Goal: Task Accomplishment & Management: Manage account settings

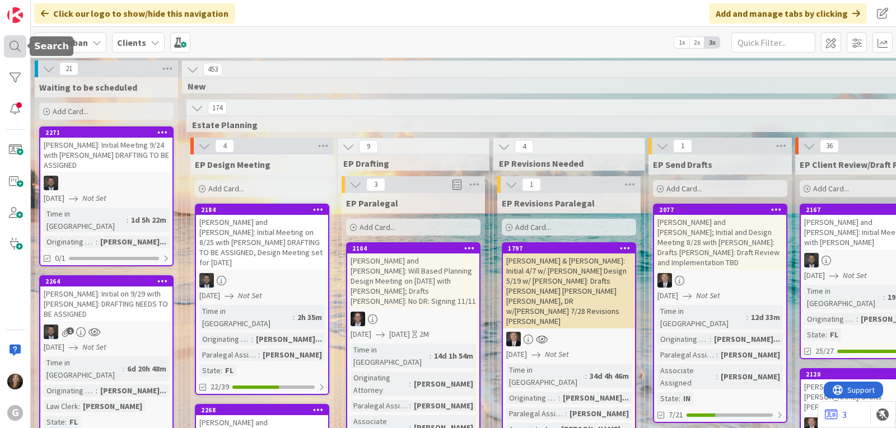
click at [16, 43] on div at bounding box center [15, 46] width 22 height 22
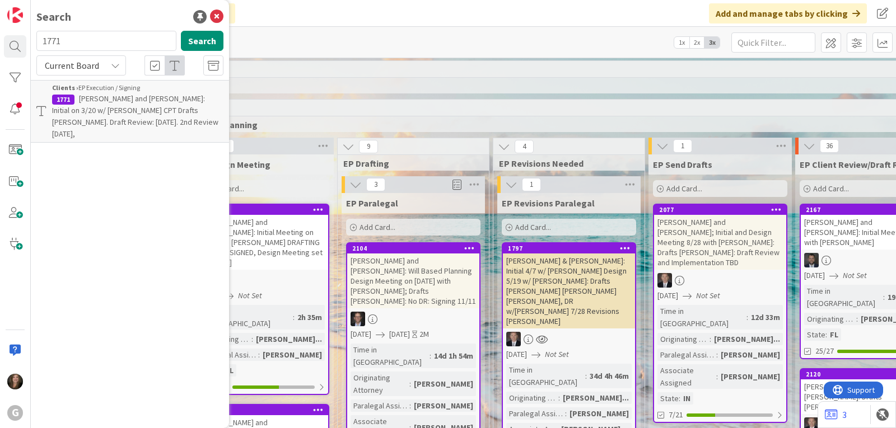
drag, startPoint x: 79, startPoint y: 44, endPoint x: 38, endPoint y: 44, distance: 40.9
click at [38, 44] on input "1771" at bounding box center [106, 41] width 140 height 20
type input "2271"
click at [116, 97] on span "[PERSON_NAME]: Initial Meeting 9/24 with [PERSON_NAME] DRAFTING TO BE ASSIGNED" at bounding box center [133, 105] width 163 height 22
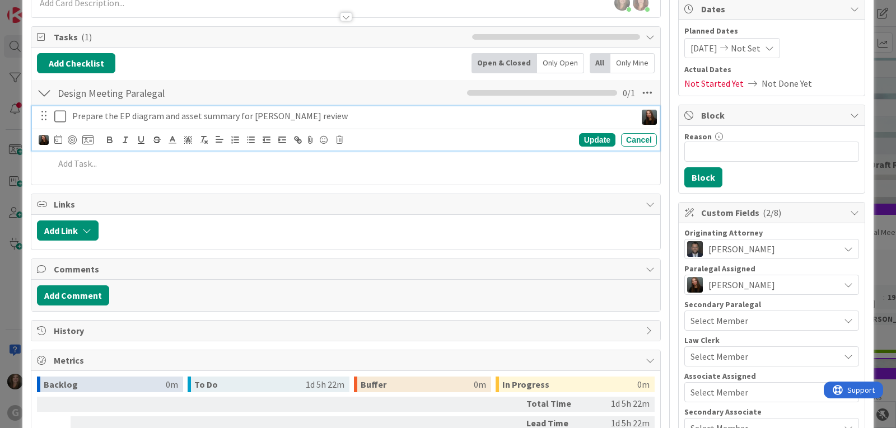
click at [112, 116] on p "Prepare the EP diagram and asset summary for [PERSON_NAME] review" at bounding box center [352, 116] width 560 height 13
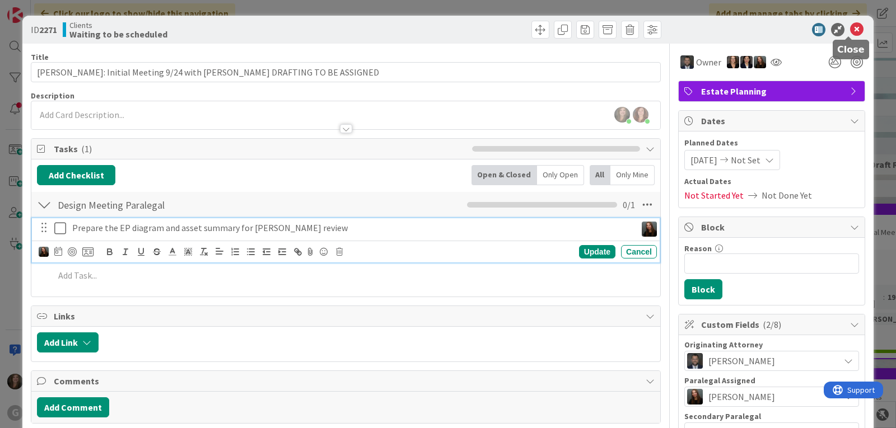
click at [850, 28] on icon at bounding box center [856, 29] width 13 height 13
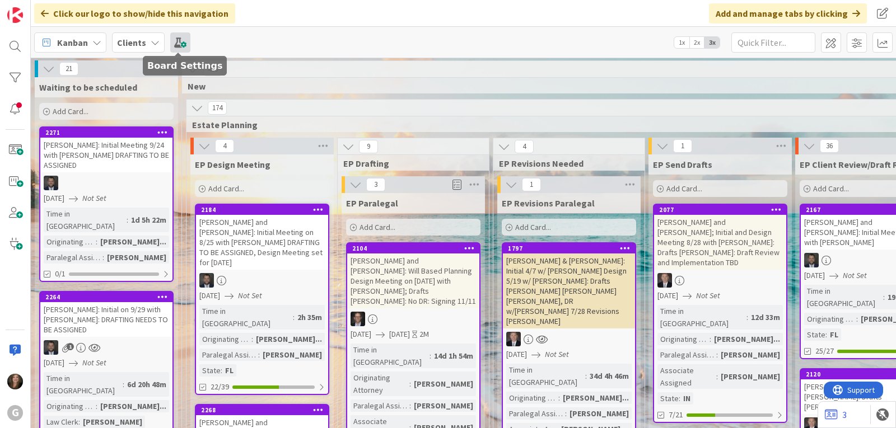
click at [175, 43] on span at bounding box center [180, 42] width 20 height 20
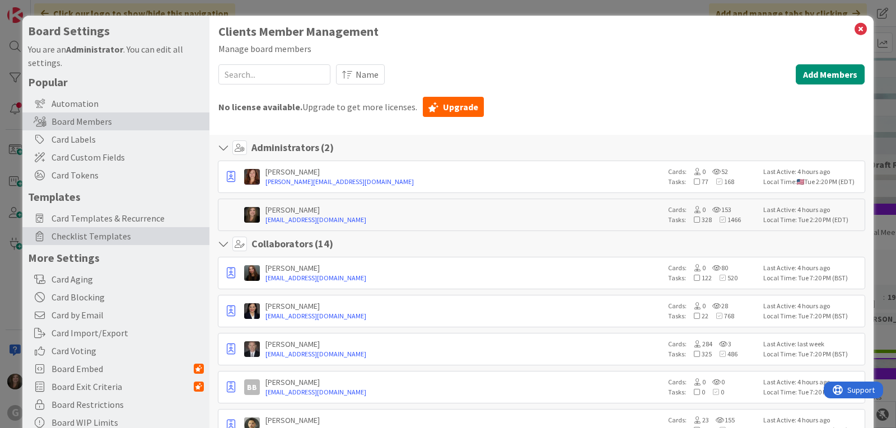
click at [80, 240] on span "Checklist Templates" at bounding box center [128, 236] width 152 height 13
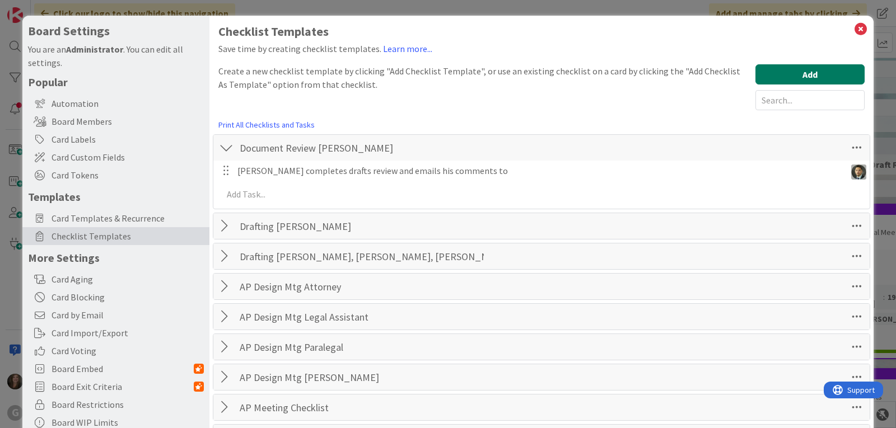
click at [760, 76] on button "Add" at bounding box center [810, 74] width 109 height 20
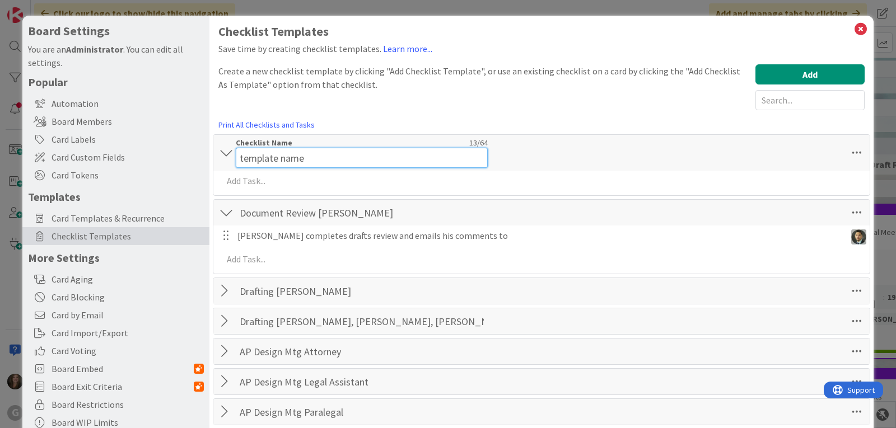
drag, startPoint x: 316, startPoint y: 146, endPoint x: 232, endPoint y: 147, distance: 84.6
click at [232, 147] on div "template name Checklist Name 13 / 64 template name" at bounding box center [541, 153] width 656 height 36
type input "Design Diagram [PERSON_NAME]"
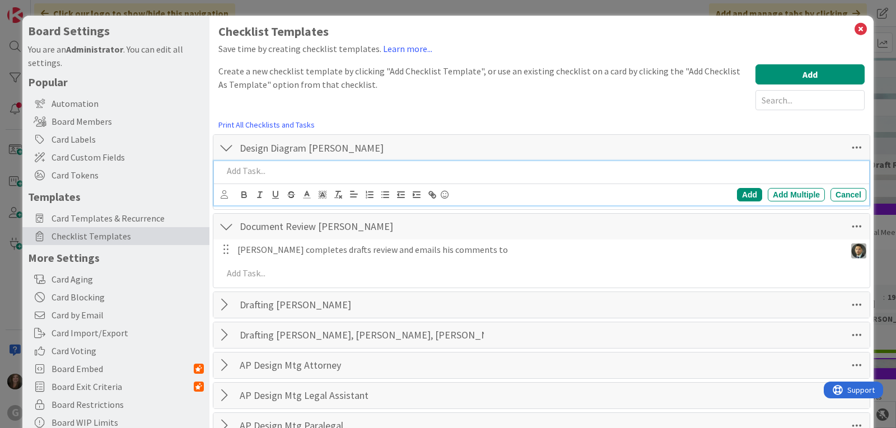
click at [250, 180] on div at bounding box center [542, 171] width 648 height 20
click at [239, 173] on p at bounding box center [542, 171] width 639 height 13
click at [263, 174] on p at bounding box center [542, 171] width 639 height 13
click at [226, 196] on icon at bounding box center [224, 194] width 7 height 8
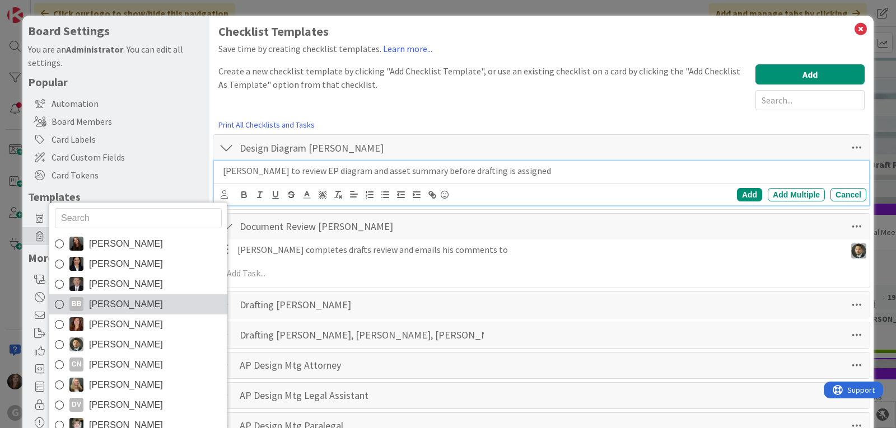
scroll to position [80, 0]
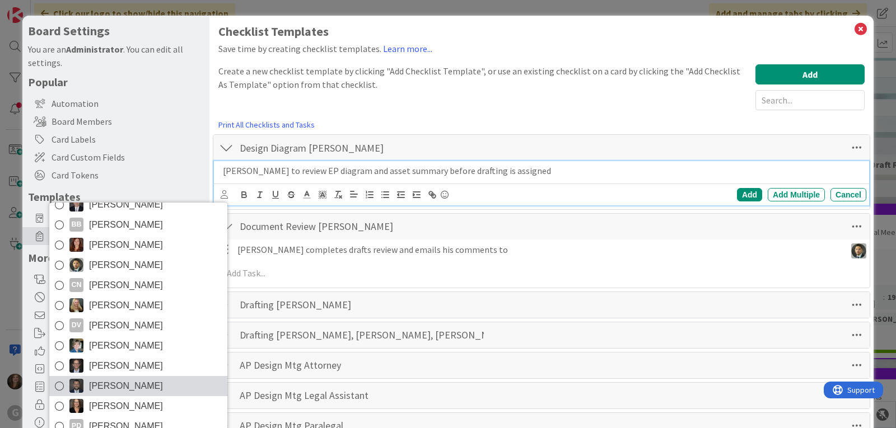
click at [112, 384] on span "[PERSON_NAME]" at bounding box center [126, 386] width 74 height 17
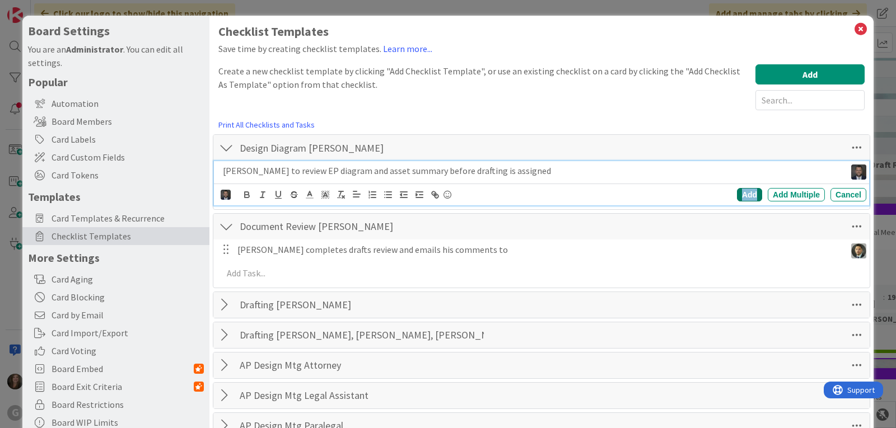
click at [738, 194] on div "Add" at bounding box center [749, 194] width 25 height 13
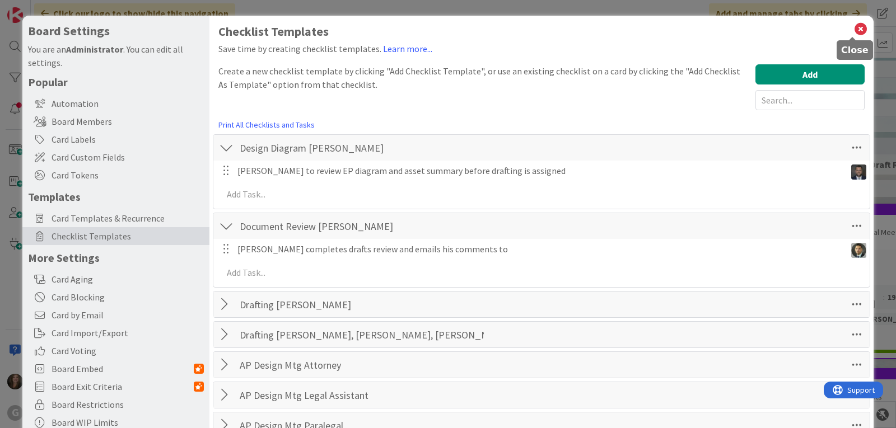
click at [854, 25] on icon at bounding box center [861, 29] width 15 height 16
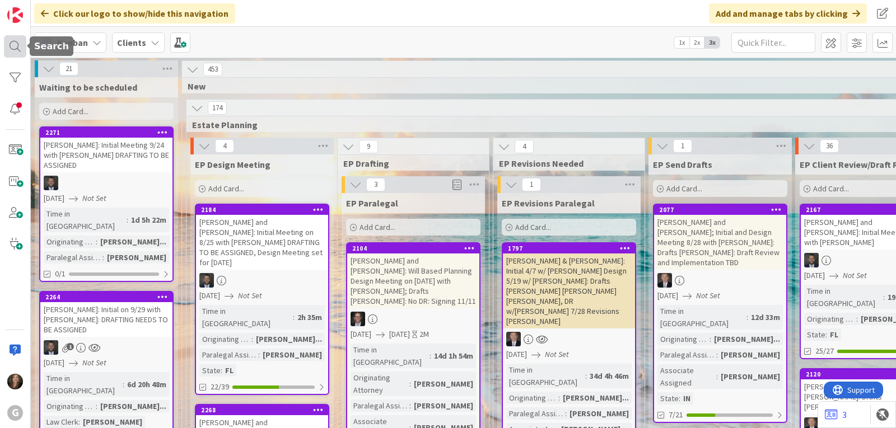
click at [17, 46] on div at bounding box center [15, 46] width 22 height 22
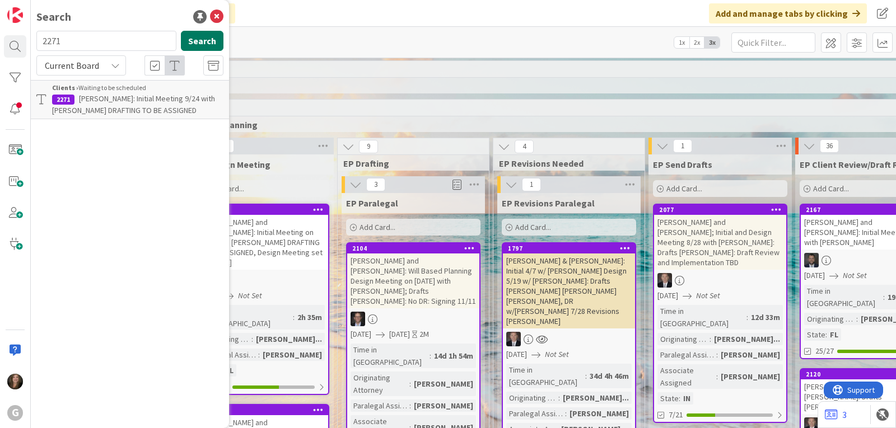
click at [202, 40] on button "Search" at bounding box center [202, 41] width 43 height 20
click at [195, 41] on button "Search" at bounding box center [202, 41] width 43 height 20
click at [81, 104] on p "[PERSON_NAME]: Initial Meeting 9/24 with [PERSON_NAME] DRAFTING TO BE ASSIGNED" at bounding box center [137, 105] width 171 height 24
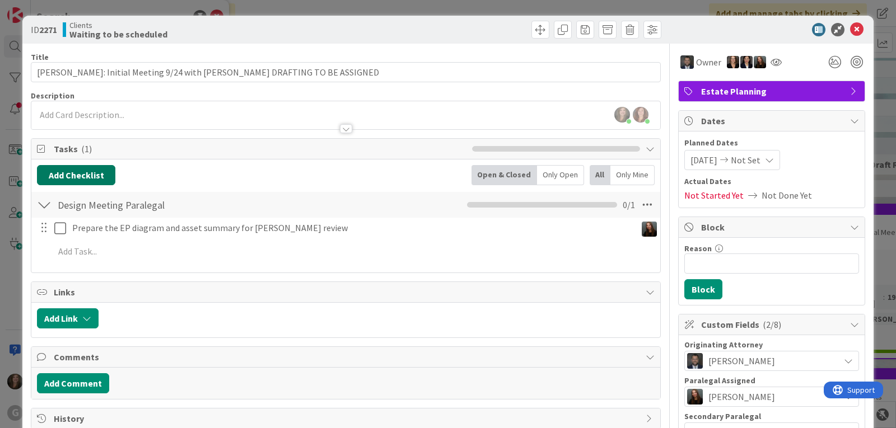
click at [69, 175] on button "Add Checklist" at bounding box center [76, 175] width 78 height 20
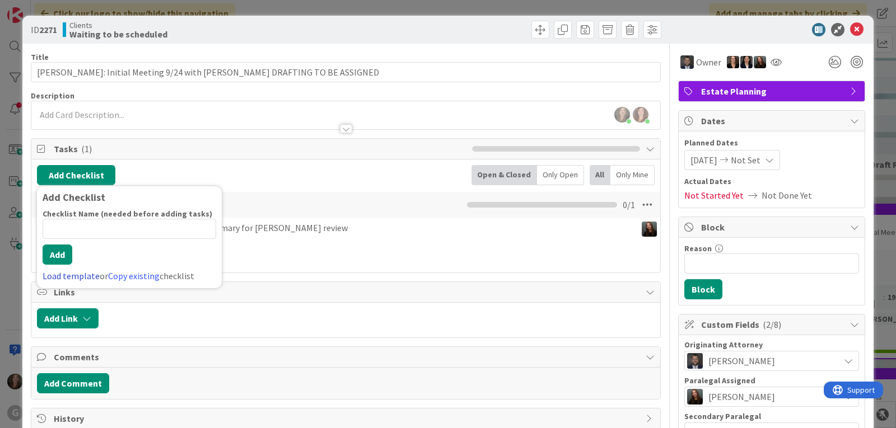
click at [60, 276] on link "Load template" at bounding box center [71, 276] width 57 height 11
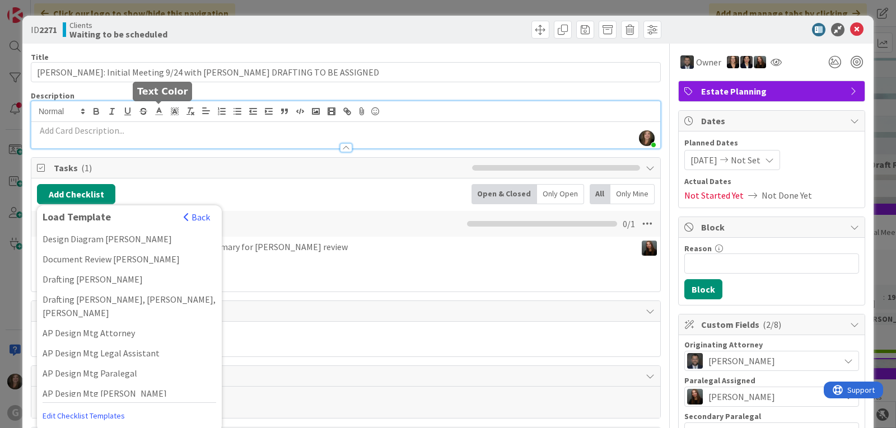
click at [155, 115] on div "[PERSON_NAME] just joined" at bounding box center [345, 124] width 629 height 47
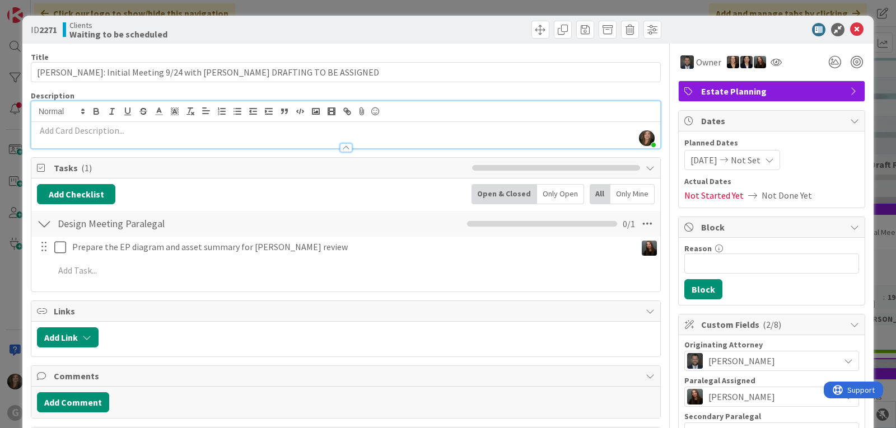
click at [158, 135] on p at bounding box center [346, 130] width 618 height 13
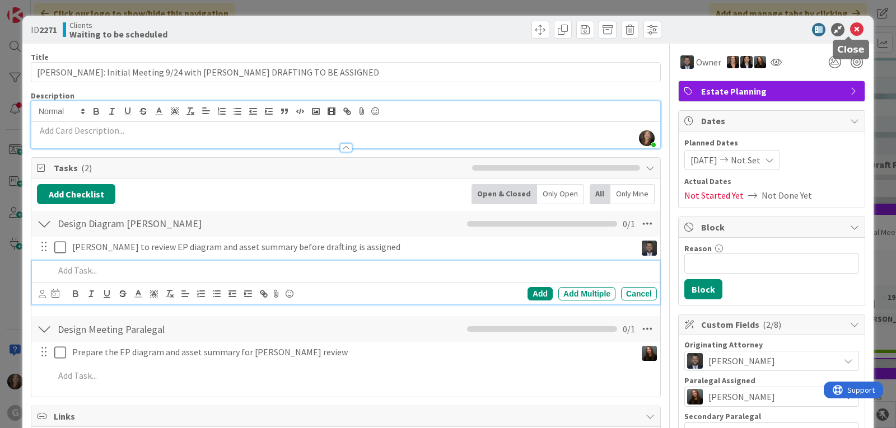
click at [850, 30] on icon at bounding box center [856, 29] width 13 height 13
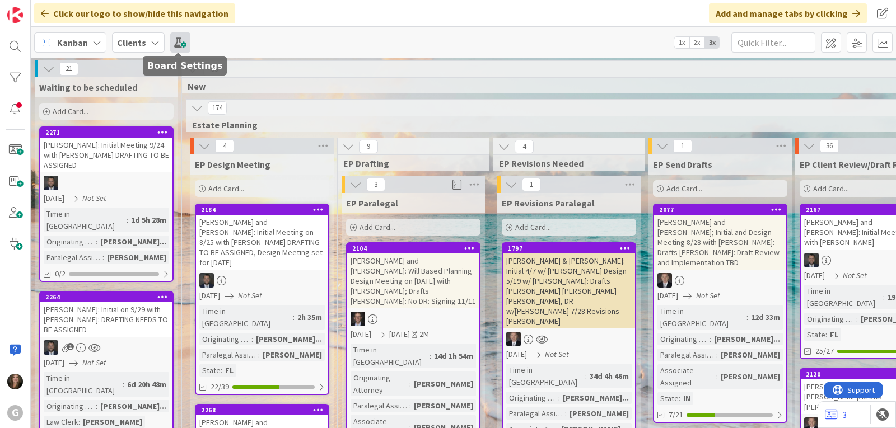
click at [181, 41] on span at bounding box center [180, 42] width 20 height 20
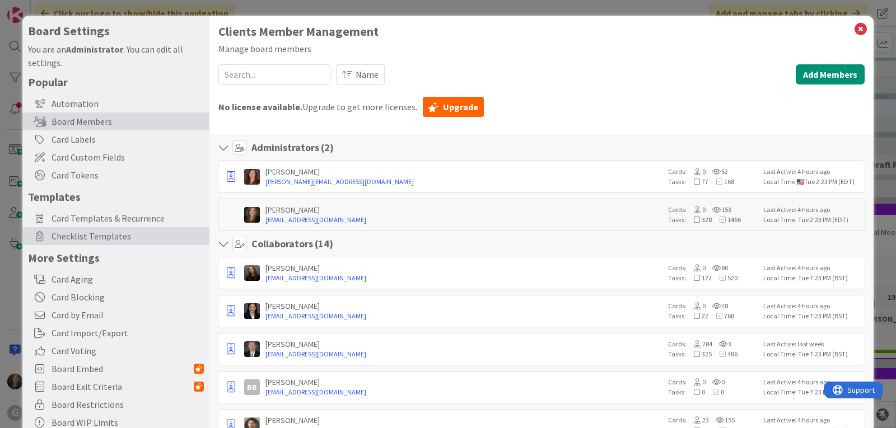
click at [59, 232] on span "Checklist Templates" at bounding box center [128, 236] width 152 height 13
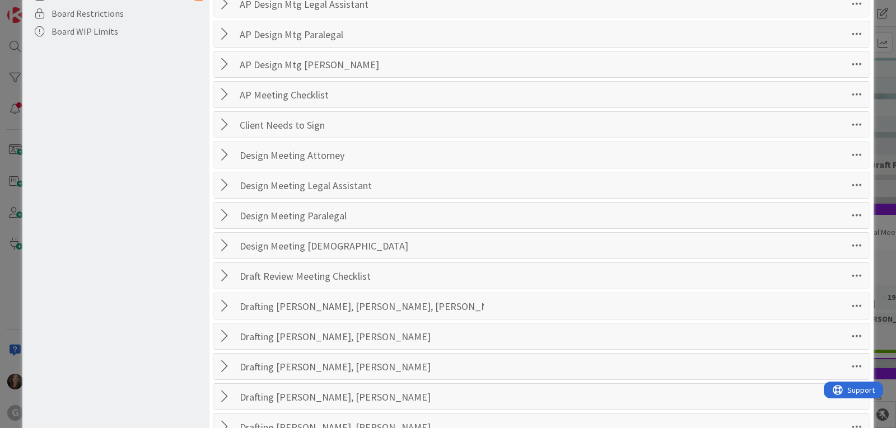
scroll to position [392, 0]
click at [226, 217] on div at bounding box center [226, 215] width 15 height 20
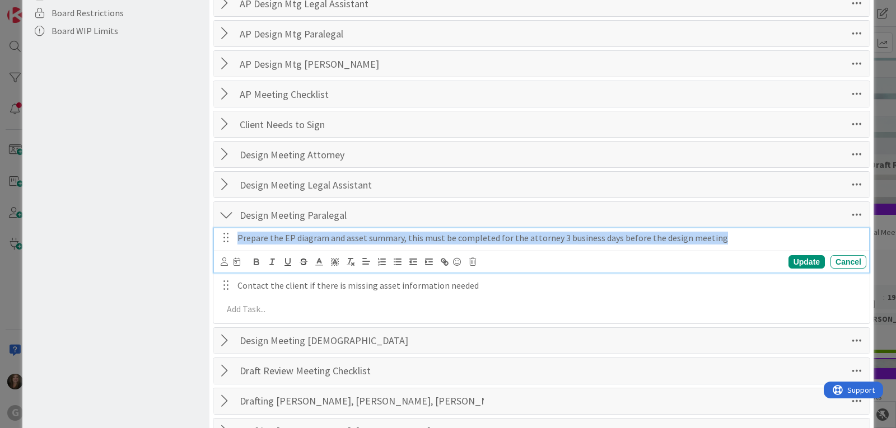
drag, startPoint x: 719, startPoint y: 240, endPoint x: 235, endPoint y: 227, distance: 484.7
click at [235, 227] on div "Design Meeting Paralegal Checklist Name 24 / 64 Design Meeting Paralegal Prepar…" at bounding box center [542, 263] width 658 height 123
copy p "Prepare the EP diagram and asset summary, this must be completed for the attorn…"
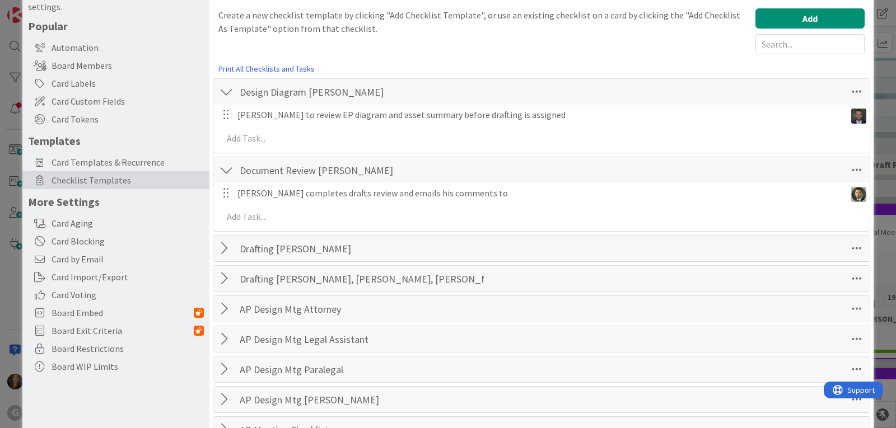
scroll to position [0, 0]
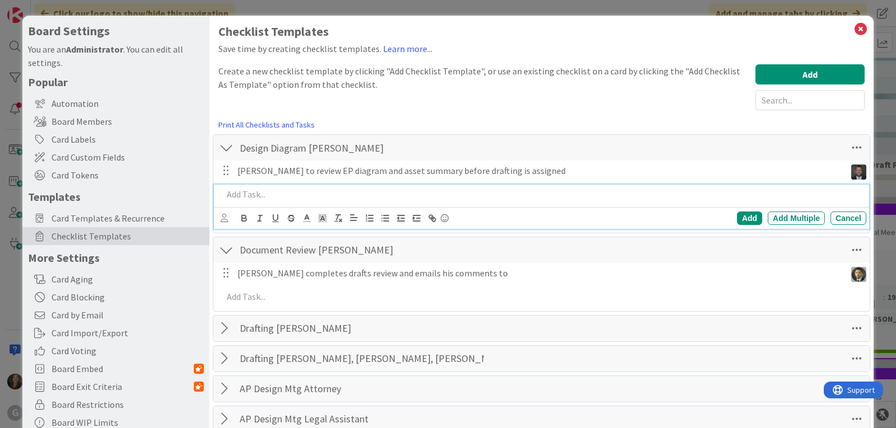
click at [257, 190] on p at bounding box center [542, 194] width 639 height 13
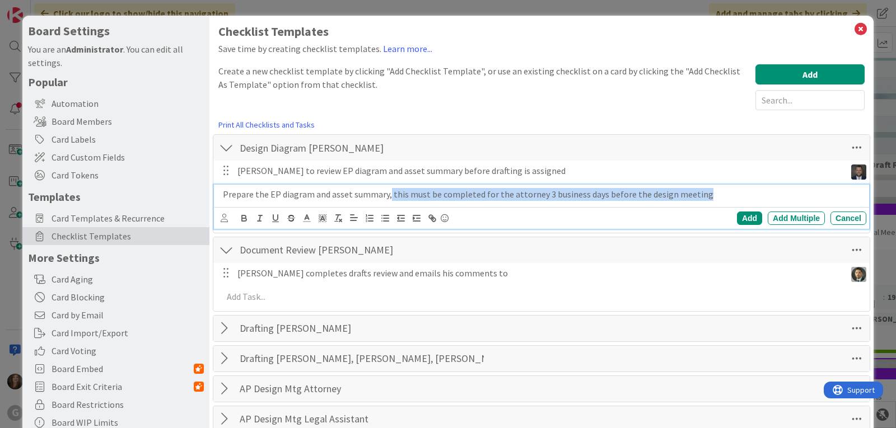
drag, startPoint x: 697, startPoint y: 198, endPoint x: 388, endPoint y: 204, distance: 309.2
click at [388, 204] on div "Prepare the EP diagram and asset summary, this must be completed for the attorn…" at bounding box center [542, 195] width 648 height 20
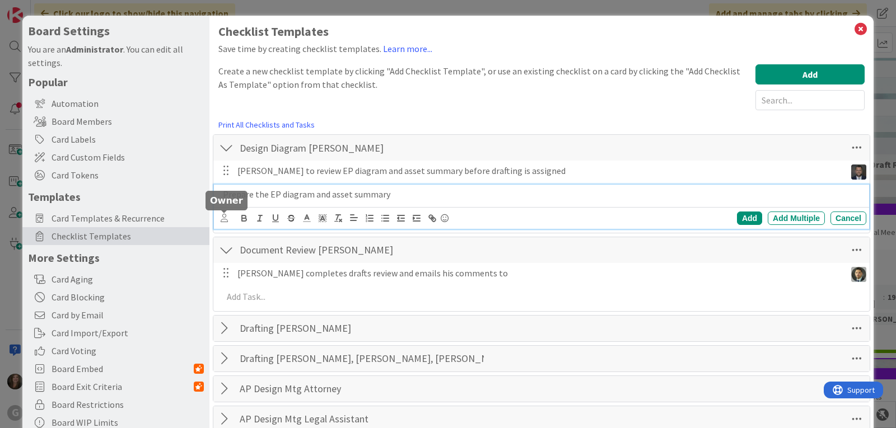
click at [224, 220] on icon at bounding box center [224, 218] width 7 height 8
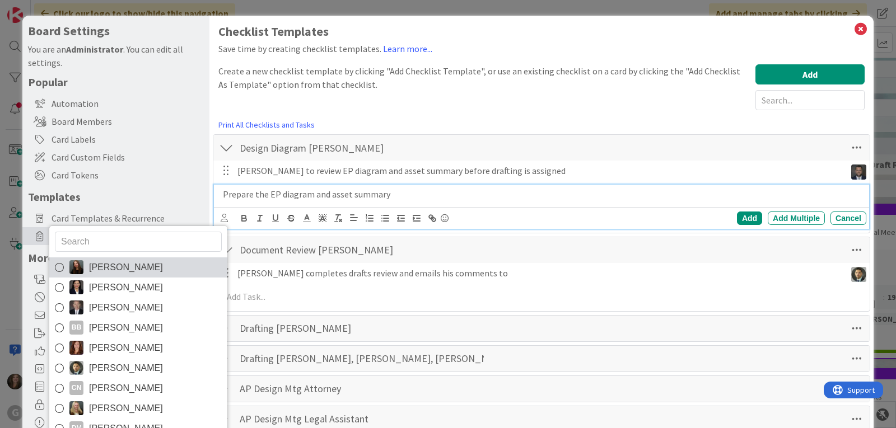
click at [136, 268] on span "[PERSON_NAME]" at bounding box center [126, 267] width 74 height 17
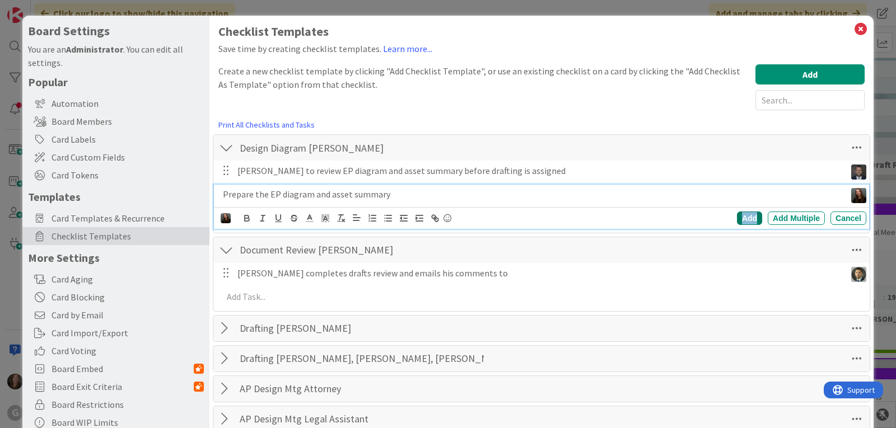
click at [740, 213] on div "Add" at bounding box center [749, 218] width 25 height 13
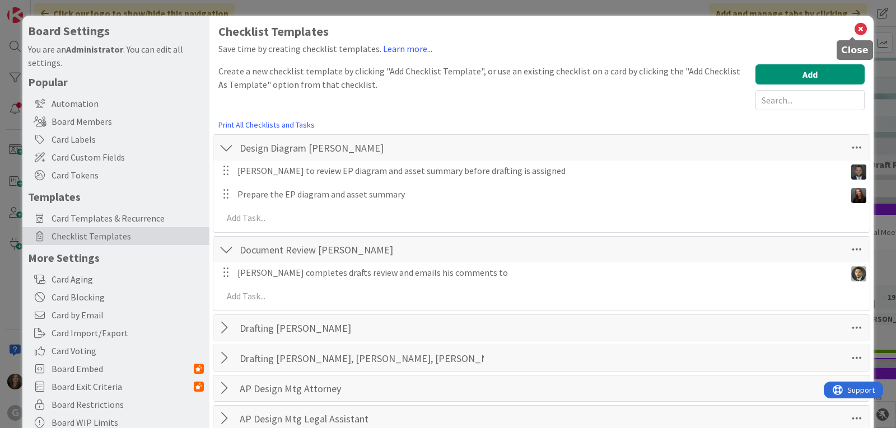
click at [854, 26] on icon at bounding box center [861, 29] width 15 height 16
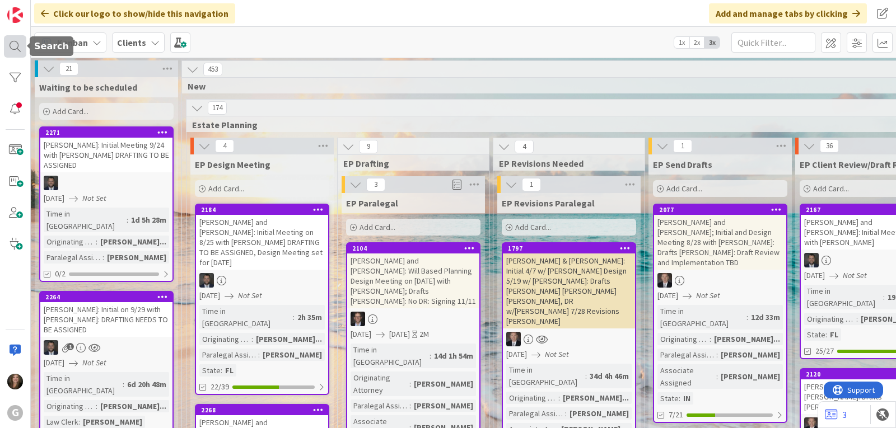
click at [12, 52] on div at bounding box center [15, 46] width 22 height 22
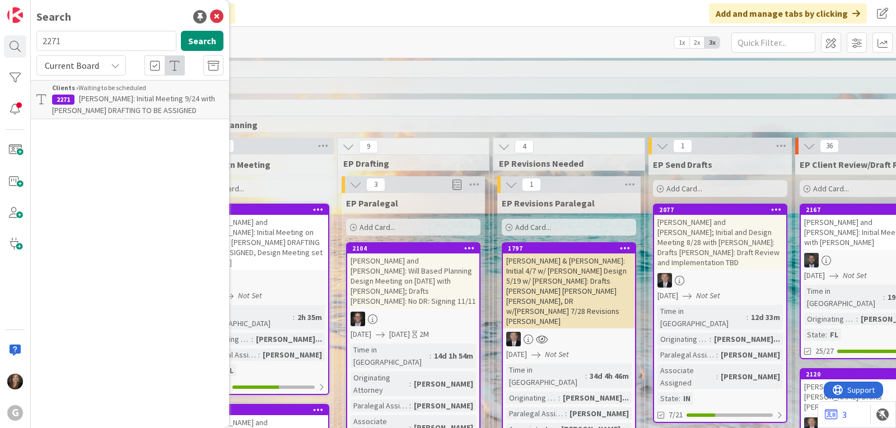
click at [91, 109] on span "[PERSON_NAME]: Initial Meeting 9/24 with [PERSON_NAME] DRAFTING TO BE ASSIGNED" at bounding box center [133, 105] width 163 height 22
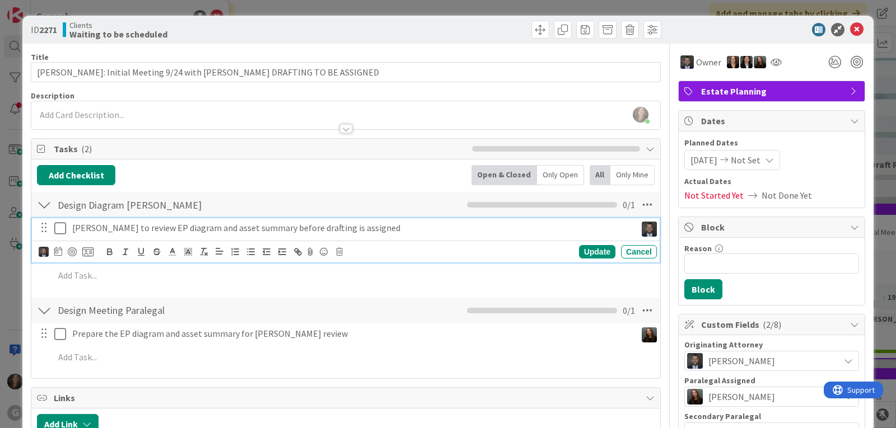
drag, startPoint x: 635, startPoint y: 209, endPoint x: 553, endPoint y: 229, distance: 84.6
click at [553, 229] on p "[PERSON_NAME] to review EP diagram and asset summary before drafting is assigned" at bounding box center [352, 228] width 560 height 13
click at [640, 206] on icon at bounding box center [647, 205] width 20 height 20
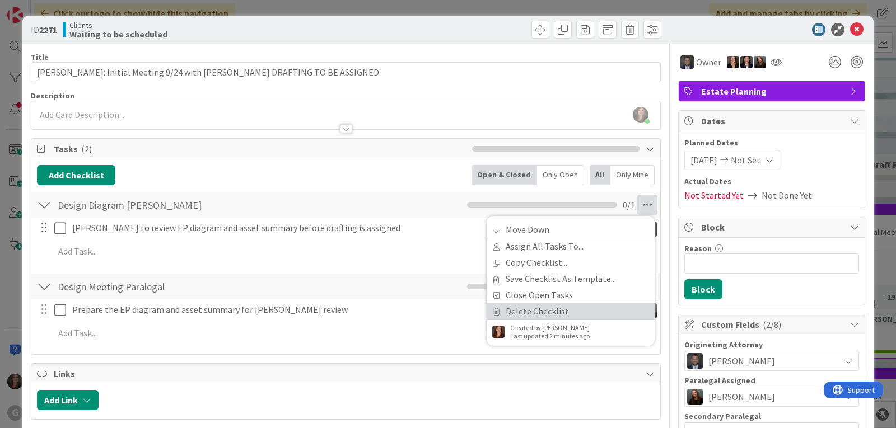
click at [555, 313] on link "Delete Checklist" at bounding box center [571, 312] width 168 height 16
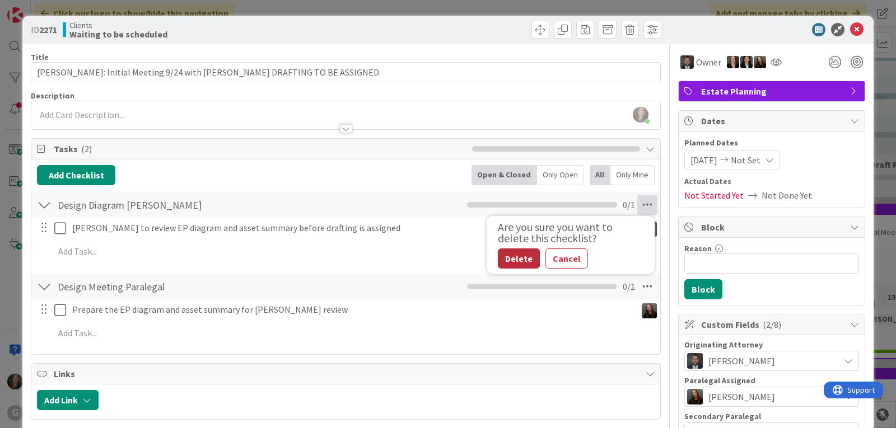
click at [515, 261] on button "Delete" at bounding box center [519, 259] width 42 height 20
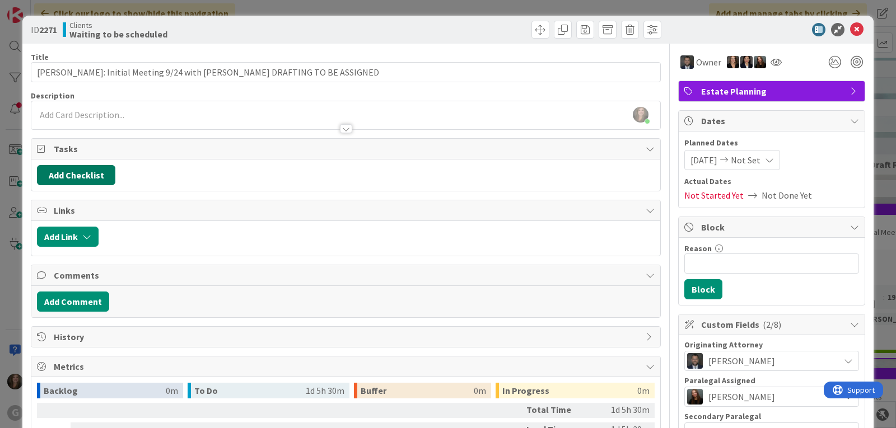
click at [77, 173] on button "Add Checklist" at bounding box center [76, 175] width 78 height 20
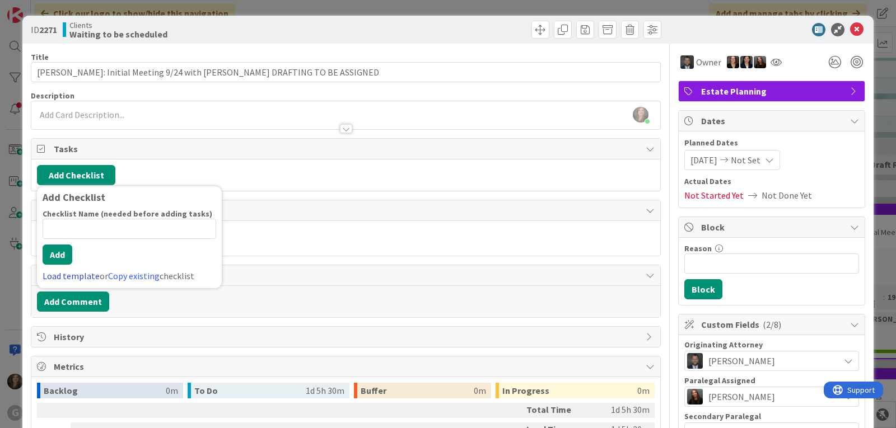
click at [65, 276] on link "Load template" at bounding box center [71, 276] width 57 height 11
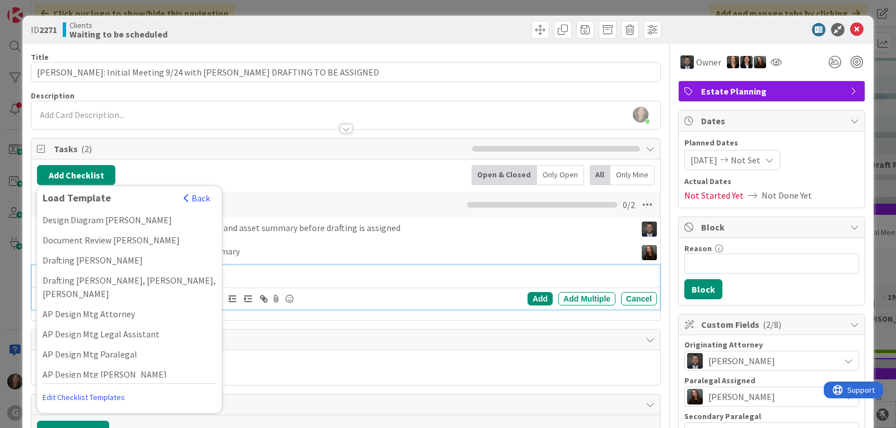
click at [411, 117] on div "[PERSON_NAME] just joined" at bounding box center [345, 115] width 629 height 28
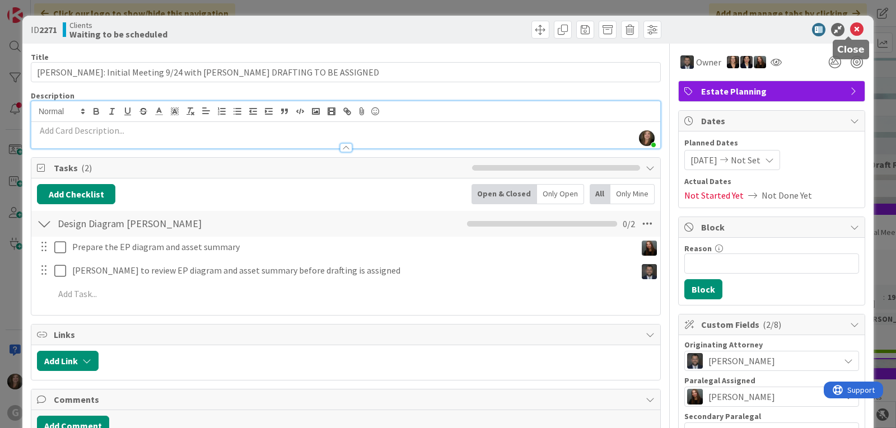
click at [850, 26] on icon at bounding box center [856, 29] width 13 height 13
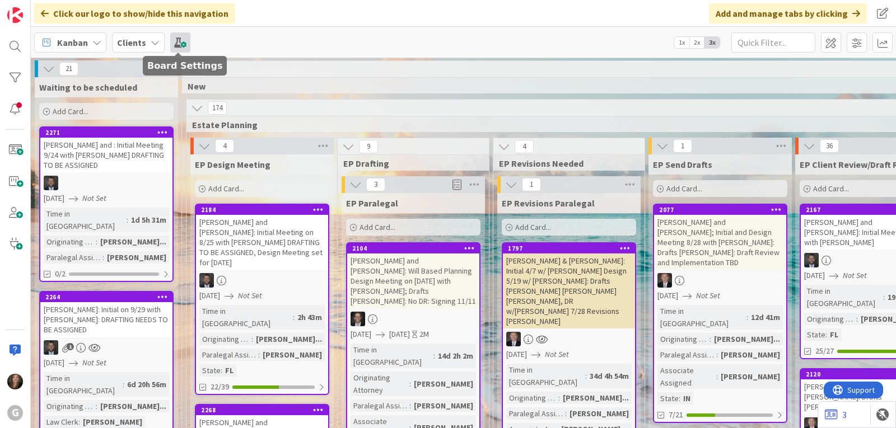
click at [181, 43] on span at bounding box center [180, 42] width 20 height 20
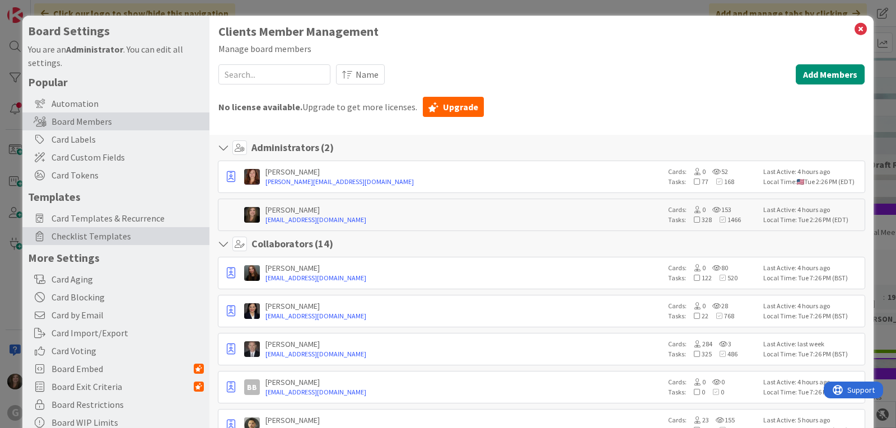
click at [102, 231] on span "Checklist Templates" at bounding box center [128, 236] width 152 height 13
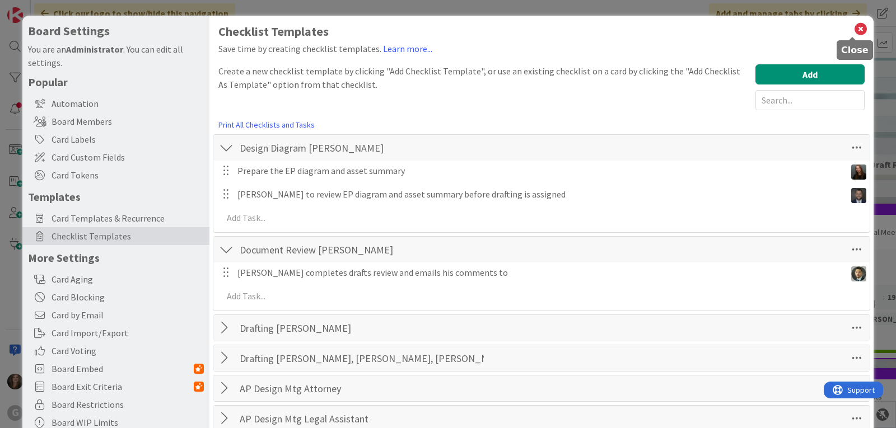
click at [854, 30] on icon at bounding box center [861, 29] width 15 height 16
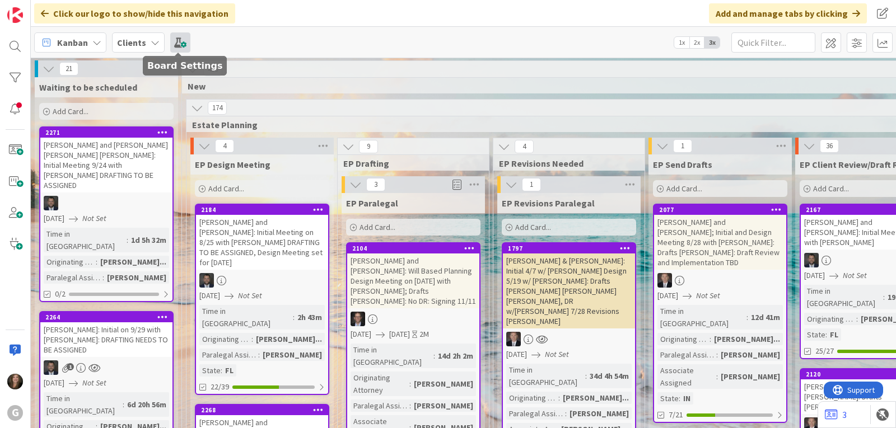
click at [179, 46] on span at bounding box center [180, 42] width 20 height 20
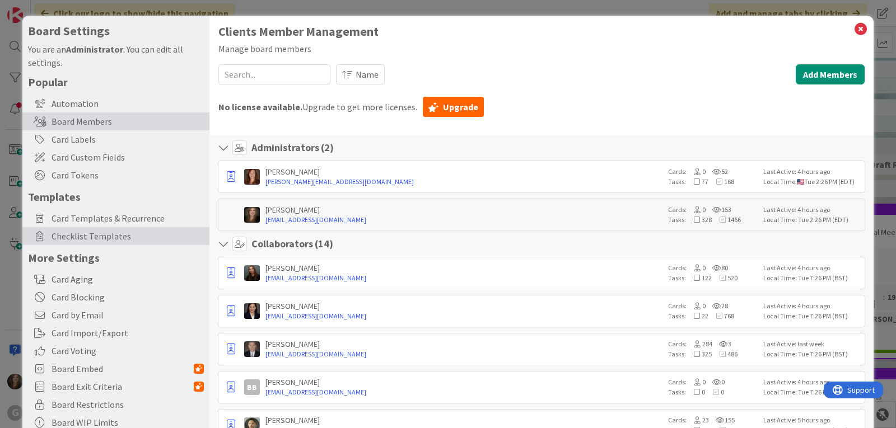
click at [102, 243] on span "Checklist Templates" at bounding box center [128, 236] width 152 height 13
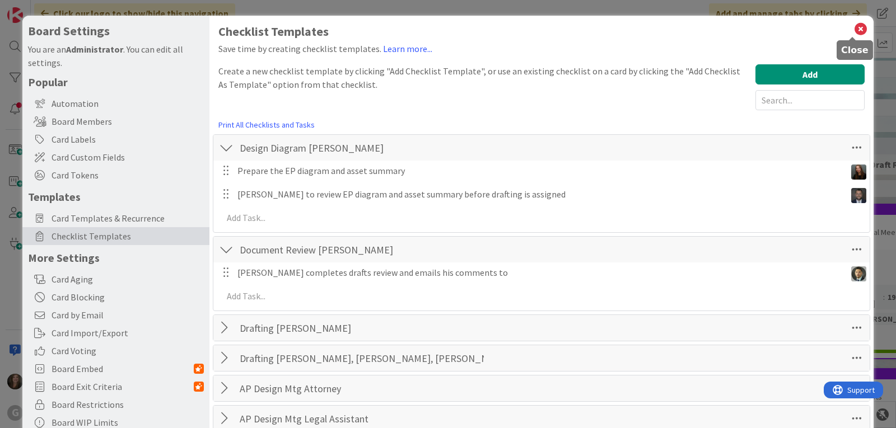
click at [855, 27] on icon at bounding box center [861, 29] width 15 height 16
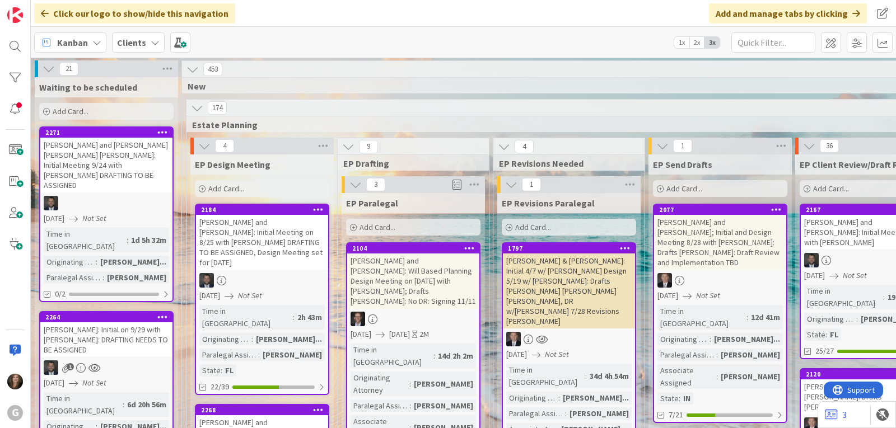
click at [100, 150] on div "[PERSON_NAME] and [PERSON_NAME] [PERSON_NAME] [PERSON_NAME]: Initial Meeting 9/…" at bounding box center [106, 165] width 132 height 55
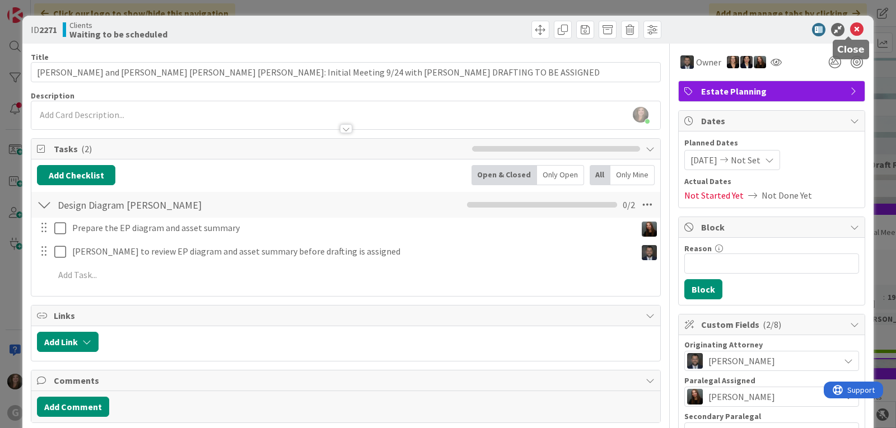
click at [855, 30] on icon at bounding box center [856, 29] width 13 height 13
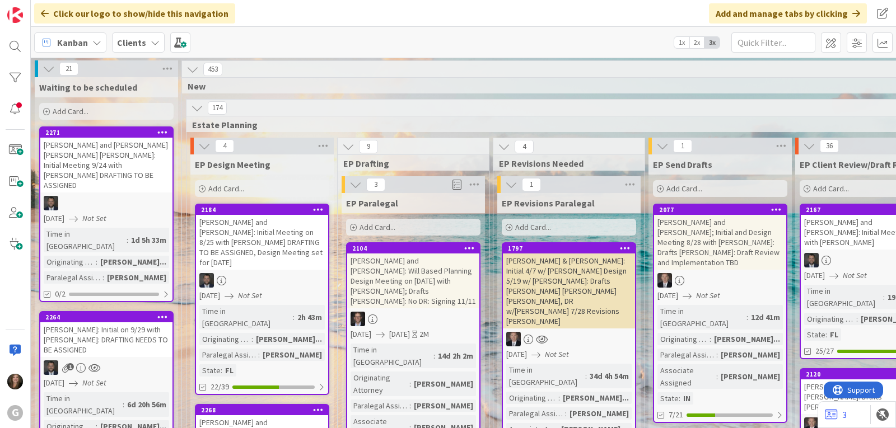
click at [58, 323] on div "[PERSON_NAME]: Initial on 9/29 with [PERSON_NAME]: DRAFTING NEEDS TO BE ASSIGNED" at bounding box center [106, 340] width 132 height 35
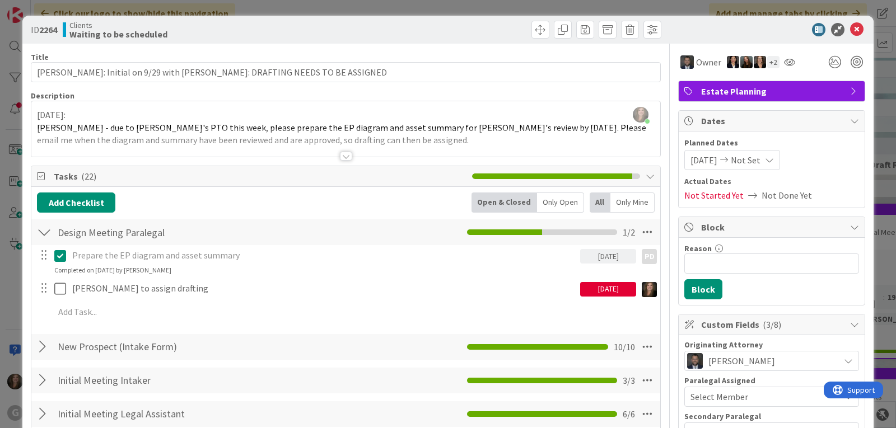
click at [341, 155] on div at bounding box center [346, 156] width 12 height 9
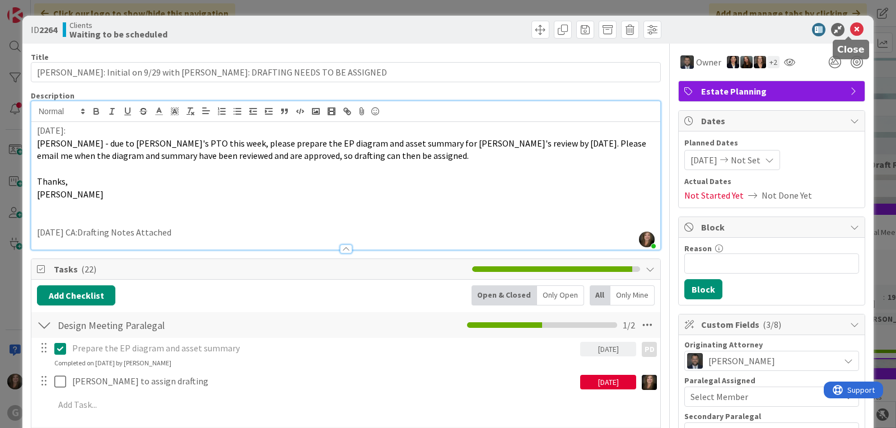
click at [851, 30] on icon at bounding box center [856, 29] width 13 height 13
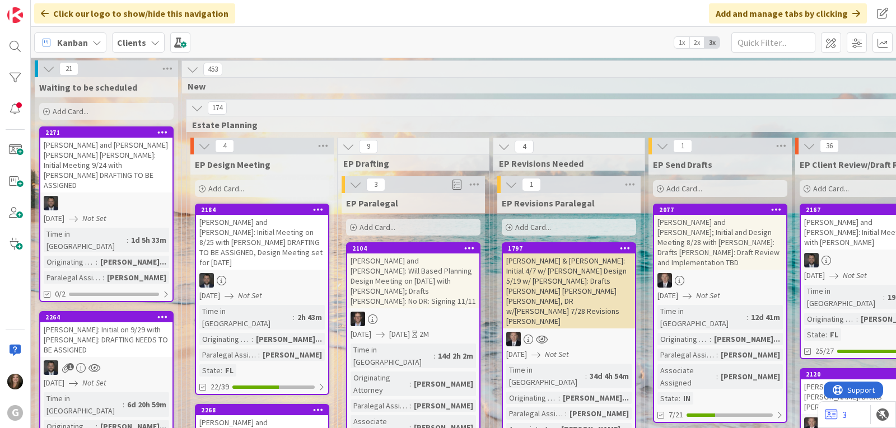
click at [74, 323] on div "[PERSON_NAME]: Initial on 9/29 with [PERSON_NAME]: DRAFTING NEEDS TO BE ASSIGNED" at bounding box center [106, 340] width 132 height 35
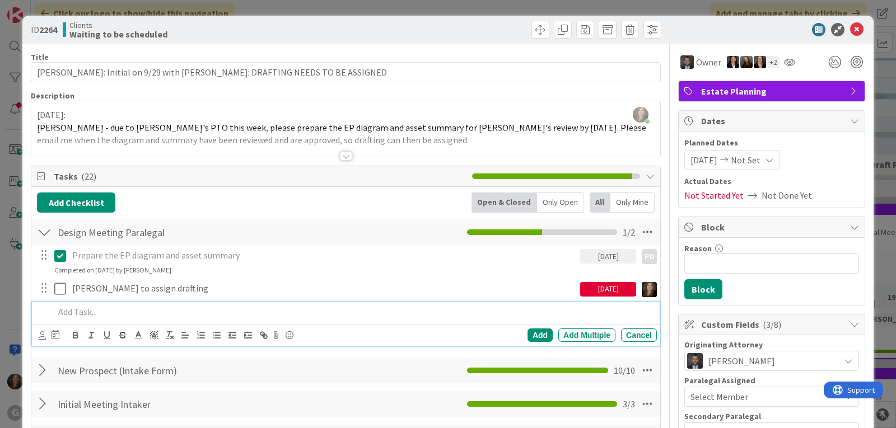
click at [80, 313] on p at bounding box center [353, 312] width 598 height 13
click at [530, 332] on div "Add" at bounding box center [540, 335] width 25 height 13
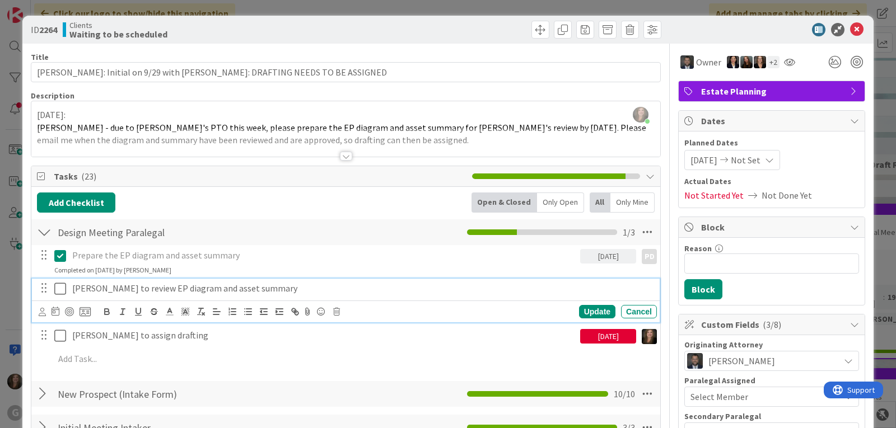
click at [117, 289] on p "[PERSON_NAME] to review EP diagram and asset summary" at bounding box center [362, 288] width 580 height 13
click at [43, 314] on icon at bounding box center [42, 312] width 7 height 8
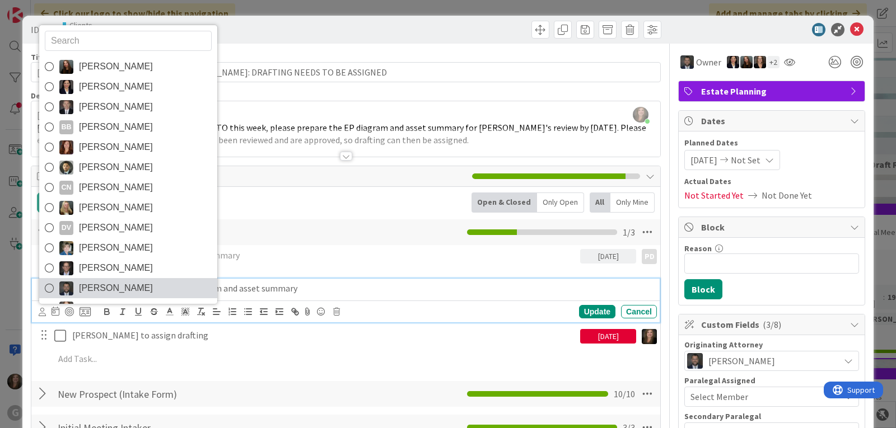
click at [120, 290] on span "[PERSON_NAME]" at bounding box center [116, 288] width 74 height 17
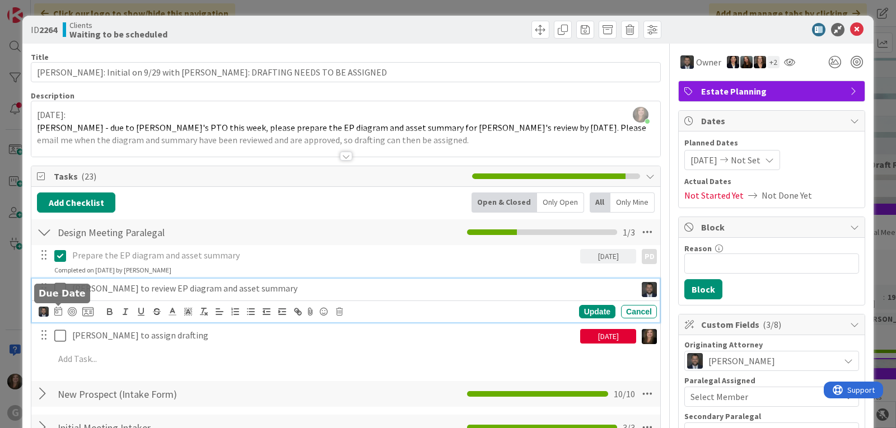
click at [56, 313] on icon at bounding box center [58, 311] width 8 height 9
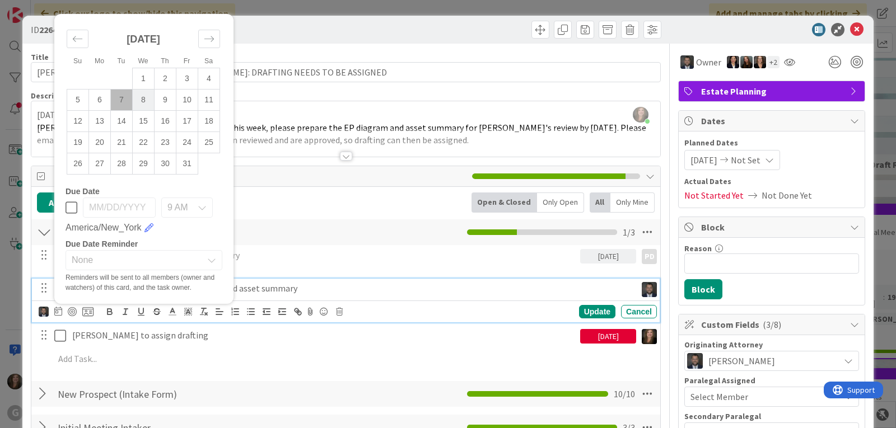
click at [138, 90] on td "8" at bounding box center [144, 100] width 22 height 21
type input "[DATE]"
click at [585, 311] on div "Update" at bounding box center [597, 311] width 36 height 13
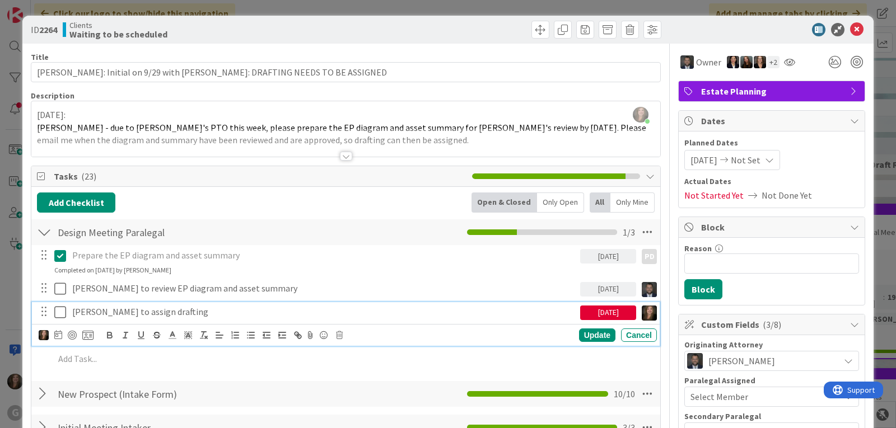
click at [132, 314] on p "[PERSON_NAME] to assign drafting" at bounding box center [324, 312] width 504 height 13
click at [56, 337] on icon at bounding box center [58, 334] width 8 height 9
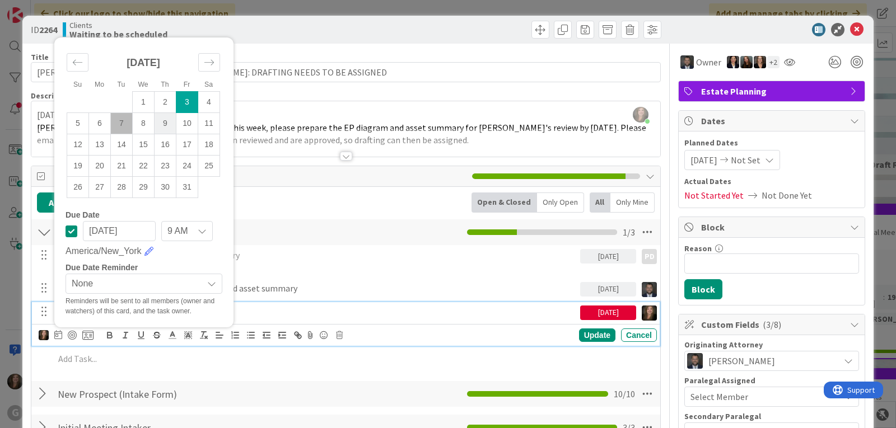
click at [165, 124] on td "9" at bounding box center [166, 123] width 22 height 21
type input "[DATE]"
click at [588, 334] on div "Update" at bounding box center [597, 335] width 36 height 13
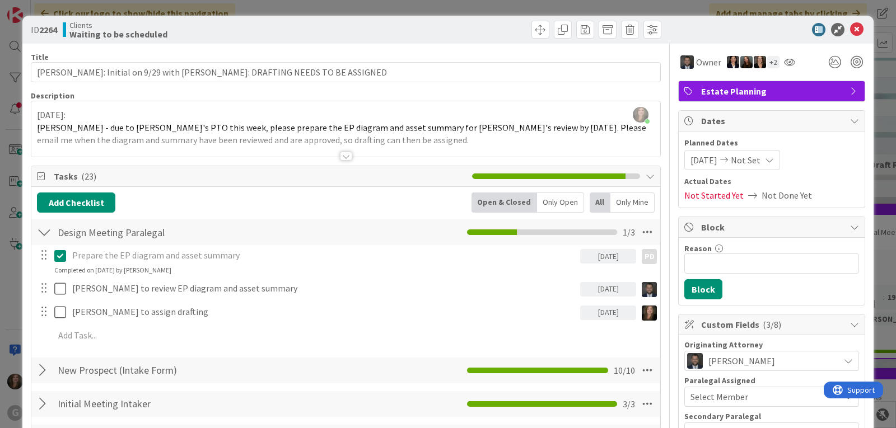
click at [341, 153] on div at bounding box center [346, 156] width 12 height 9
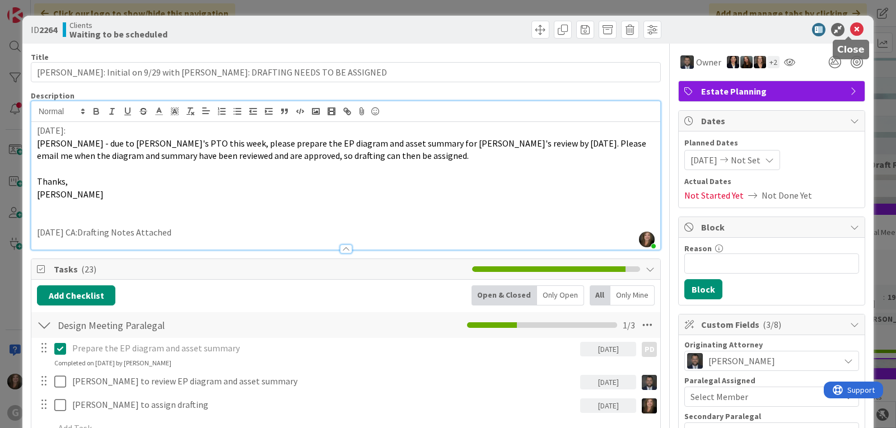
click at [850, 28] on icon at bounding box center [856, 29] width 13 height 13
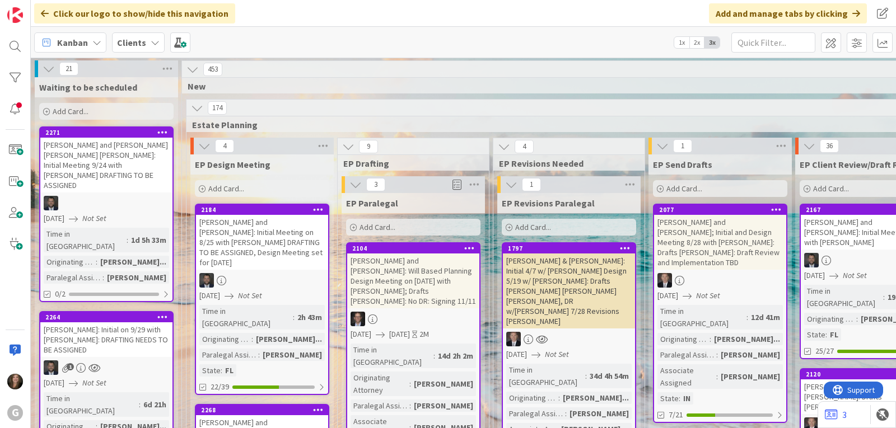
click at [555, 30] on div "Kanban Clients 1x 2x 3x" at bounding box center [463, 42] width 865 height 31
